Goal: Task Accomplishment & Management: Complete application form

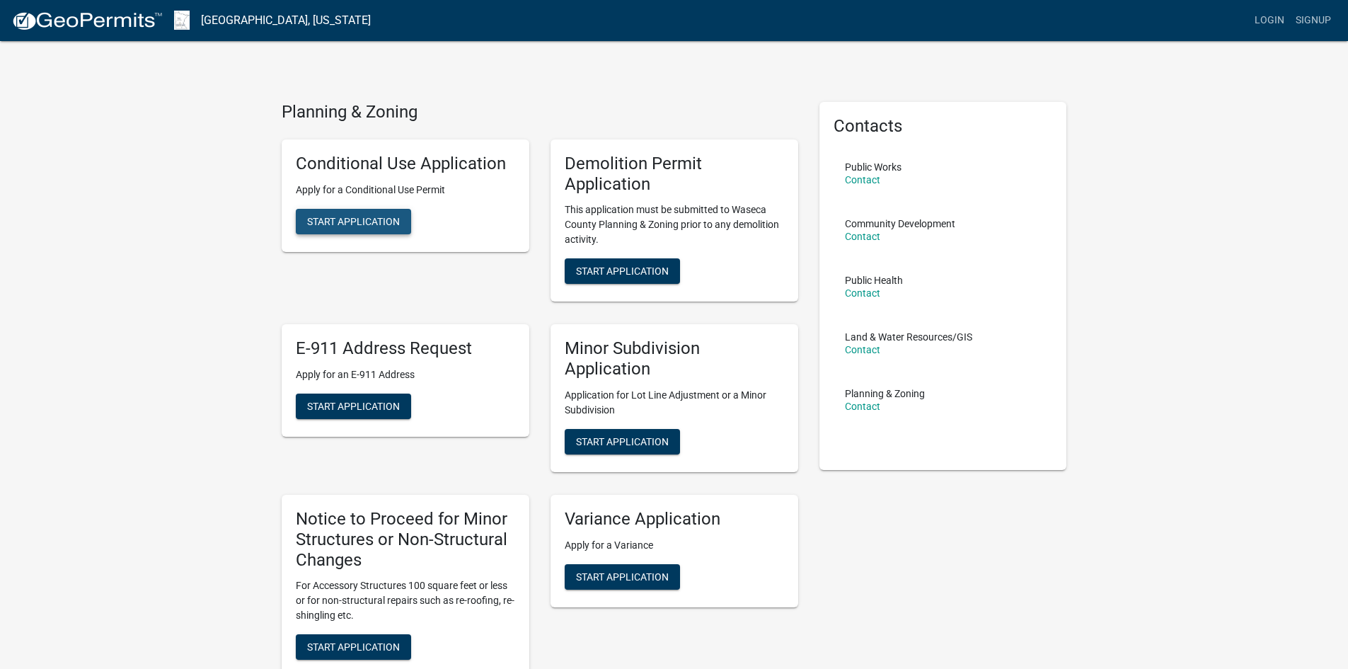
click at [340, 221] on span "Start Application" at bounding box center [353, 220] width 93 height 11
click at [370, 226] on span "Start Application" at bounding box center [353, 220] width 93 height 11
